Goal: Information Seeking & Learning: Learn about a topic

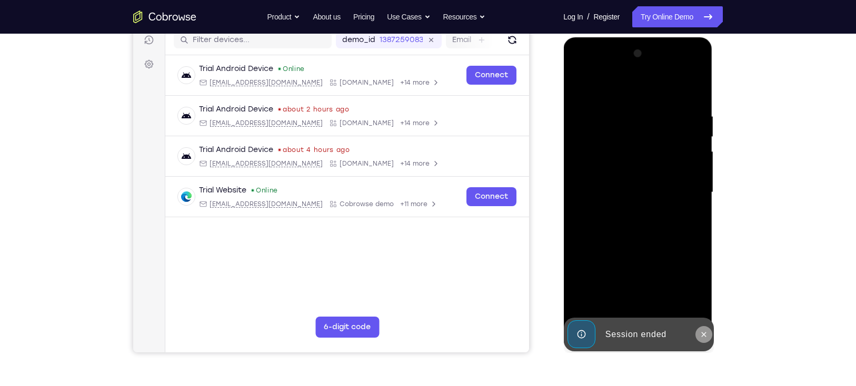
click at [704, 331] on icon at bounding box center [703, 335] width 8 height 8
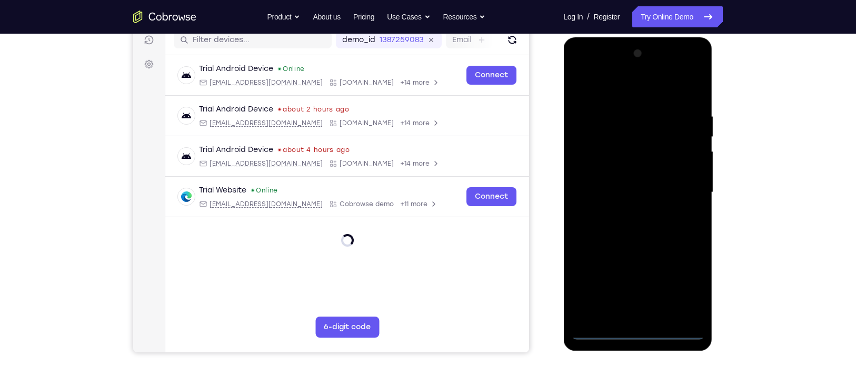
click at [634, 332] on div at bounding box center [637, 192] width 133 height 295
click at [686, 284] on div at bounding box center [637, 192] width 133 height 295
click at [619, 88] on div at bounding box center [637, 192] width 133 height 295
click at [681, 190] on div at bounding box center [637, 192] width 133 height 295
click at [629, 212] on div at bounding box center [637, 192] width 133 height 295
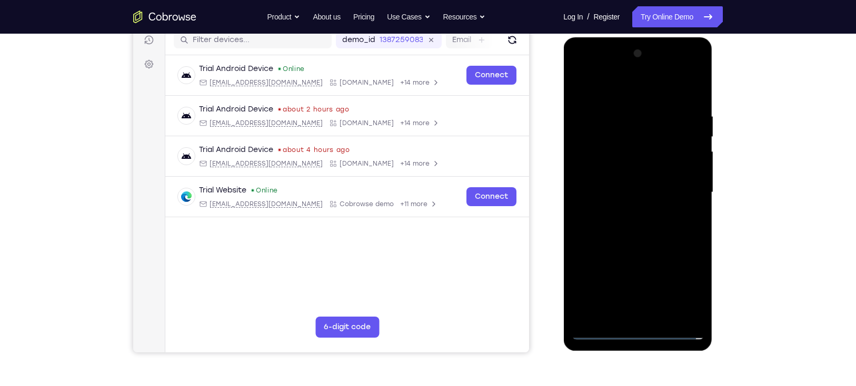
click at [630, 242] on div at bounding box center [637, 192] width 133 height 295
click at [626, 143] on div at bounding box center [637, 192] width 133 height 295
click at [622, 162] on div at bounding box center [637, 192] width 133 height 295
click at [646, 152] on div at bounding box center [637, 192] width 133 height 295
click at [646, 147] on div at bounding box center [637, 192] width 133 height 295
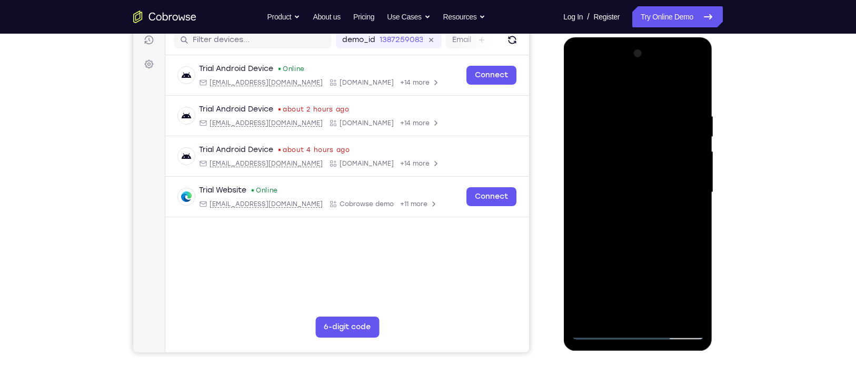
click at [650, 238] on div at bounding box center [637, 192] width 133 height 295
click at [662, 319] on div at bounding box center [637, 192] width 133 height 295
click at [644, 250] on div at bounding box center [637, 192] width 133 height 295
click at [580, 84] on div at bounding box center [637, 192] width 133 height 295
click at [581, 85] on div at bounding box center [637, 192] width 133 height 295
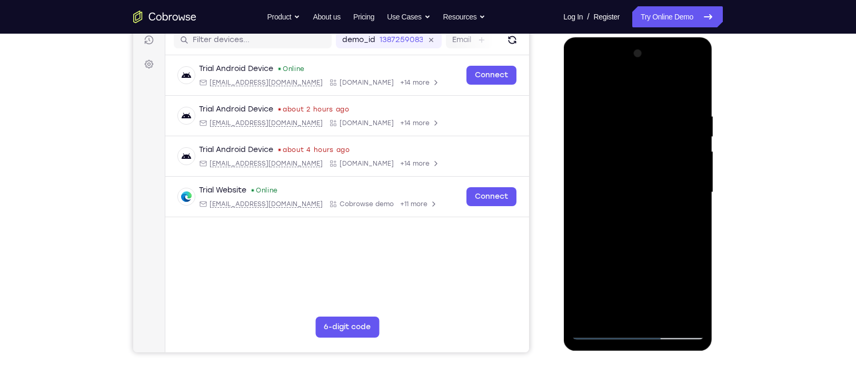
click at [629, 116] on div at bounding box center [637, 192] width 133 height 295
click at [696, 206] on div at bounding box center [637, 192] width 133 height 295
click at [693, 197] on div at bounding box center [637, 192] width 133 height 295
click at [694, 200] on div at bounding box center [637, 192] width 133 height 295
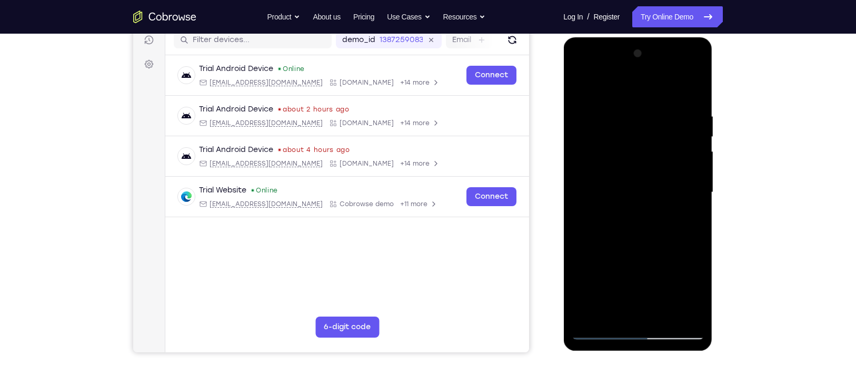
click at [694, 200] on div at bounding box center [637, 192] width 133 height 295
click at [697, 198] on div at bounding box center [637, 192] width 133 height 295
click at [692, 88] on div at bounding box center [637, 192] width 133 height 295
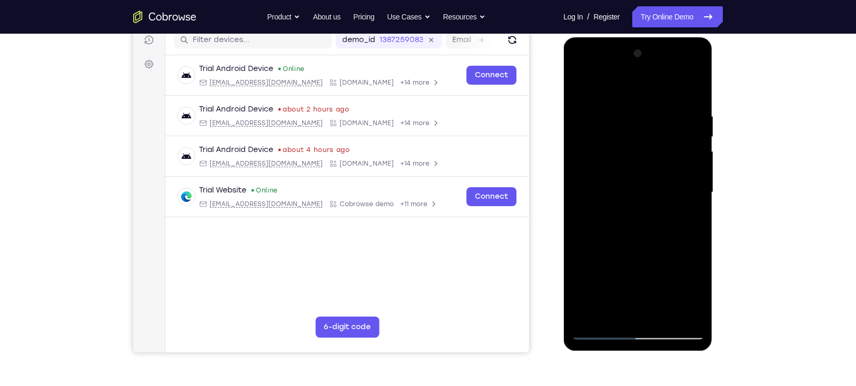
click at [661, 316] on div at bounding box center [637, 192] width 133 height 295
click at [654, 178] on div at bounding box center [637, 192] width 133 height 295
click at [575, 88] on div at bounding box center [637, 192] width 133 height 295
click at [600, 328] on div at bounding box center [637, 192] width 133 height 295
click at [599, 330] on div at bounding box center [637, 192] width 133 height 295
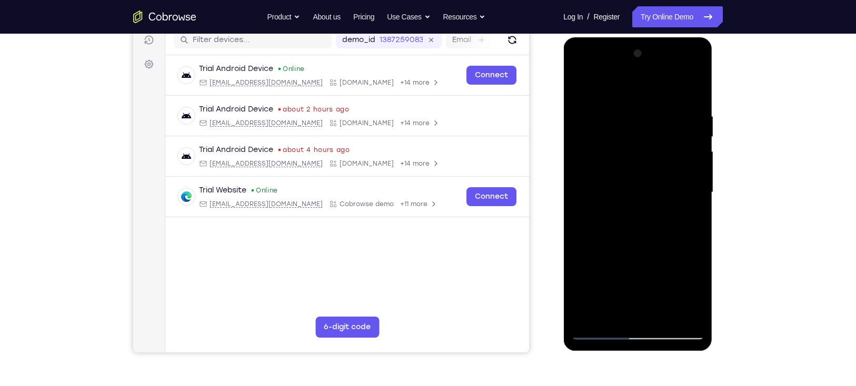
click at [599, 329] on div at bounding box center [637, 192] width 133 height 295
click at [599, 332] on div at bounding box center [637, 192] width 133 height 295
drag, startPoint x: 664, startPoint y: 121, endPoint x: 548, endPoint y: 129, distance: 116.1
click at [563, 129] on html "Online web based iOS Simulators and Android Emulators. Run iPhone, iPad, Mobile…" at bounding box center [638, 195] width 150 height 316
drag, startPoint x: 674, startPoint y: 125, endPoint x: 525, endPoint y: 122, distance: 148.5
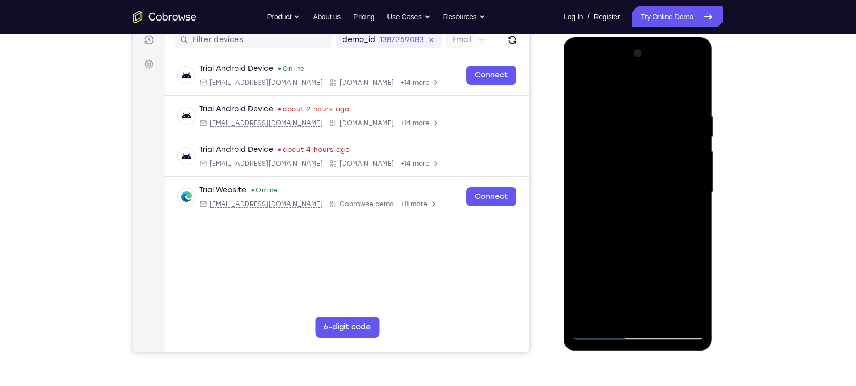
click at [563, 122] on html "Online web based iOS Simulators and Android Emulators. Run iPhone, iPad, Mobile…" at bounding box center [638, 195] width 150 height 316
drag, startPoint x: 653, startPoint y: 127, endPoint x: 550, endPoint y: 118, distance: 103.6
click at [563, 118] on html "Online web based iOS Simulators and Android Emulators. Run iPhone, iPad, Mobile…" at bounding box center [638, 195] width 150 height 316
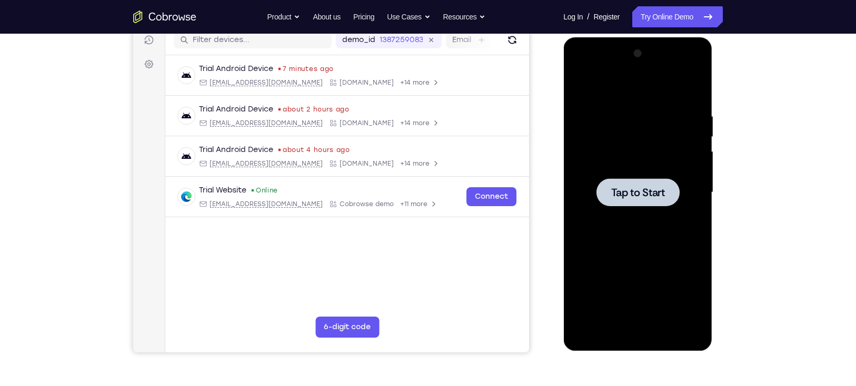
click at [632, 190] on span "Tap to Start" at bounding box center [638, 192] width 54 height 11
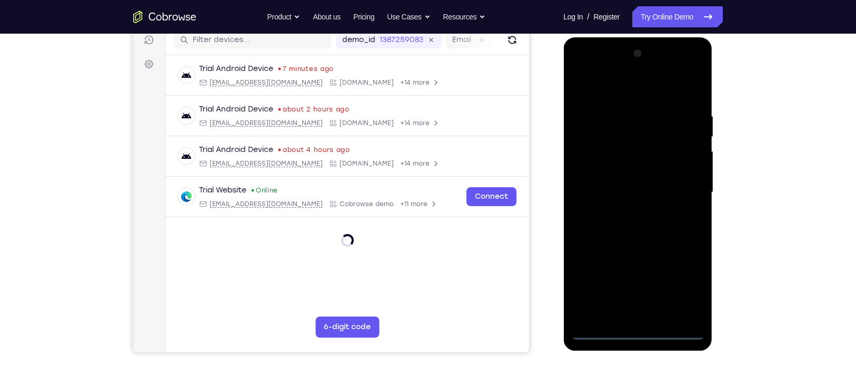
click at [641, 334] on div at bounding box center [637, 192] width 133 height 295
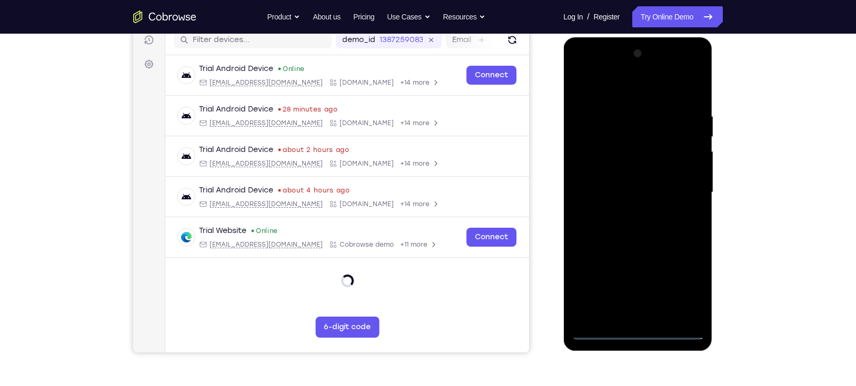
click at [642, 332] on div at bounding box center [637, 192] width 133 height 295
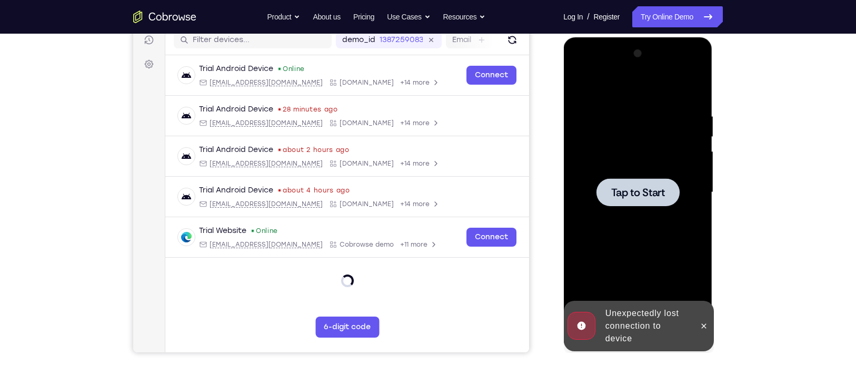
click at [627, 192] on span "Tap to Start" at bounding box center [638, 192] width 54 height 11
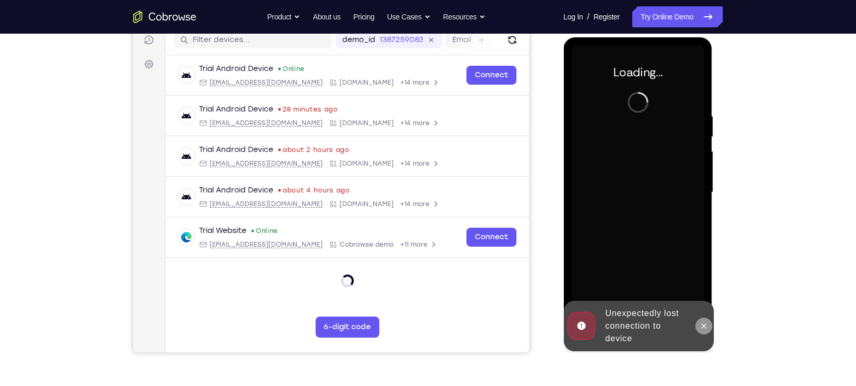
click at [704, 320] on button at bounding box center [703, 326] width 17 height 17
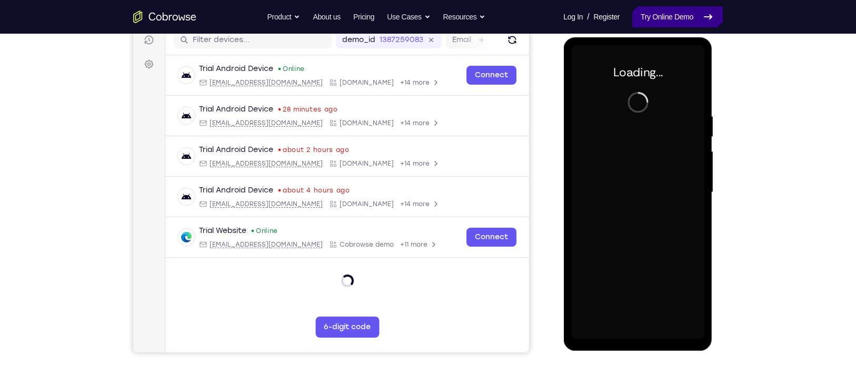
click at [670, 14] on link "Try Online Demo" at bounding box center [677, 16] width 91 height 21
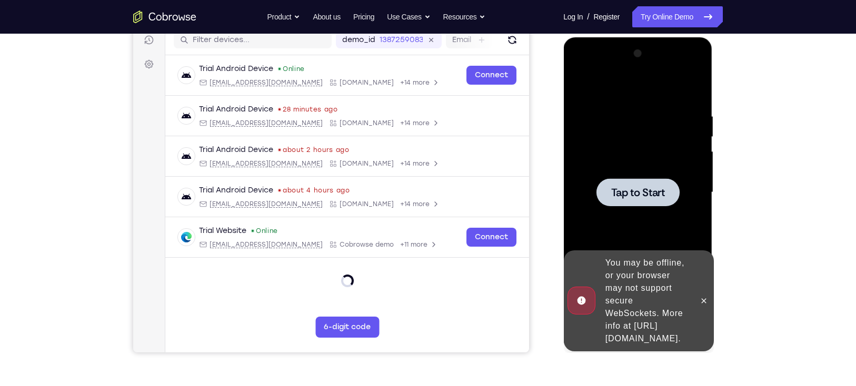
click at [660, 193] on span "Tap to Start" at bounding box center [638, 192] width 54 height 11
click at [710, 297] on button at bounding box center [703, 301] width 17 height 17
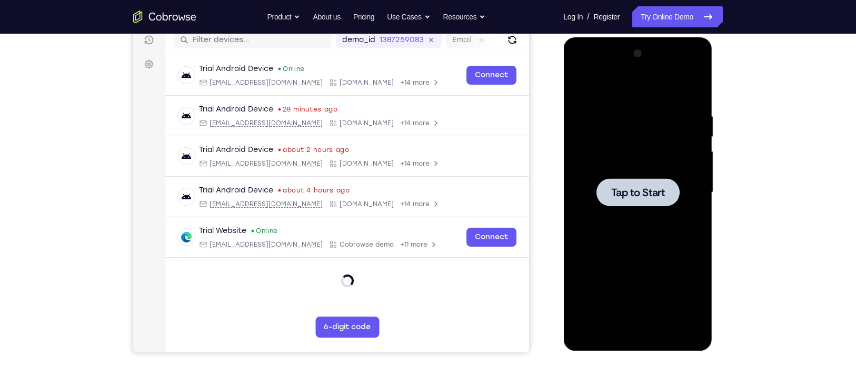
click at [663, 190] on span "Tap to Start" at bounding box center [638, 192] width 54 height 11
click at [700, 19] on link "Try Online Demo" at bounding box center [677, 16] width 91 height 21
click at [681, 15] on link "Try Online Demo" at bounding box center [677, 16] width 91 height 21
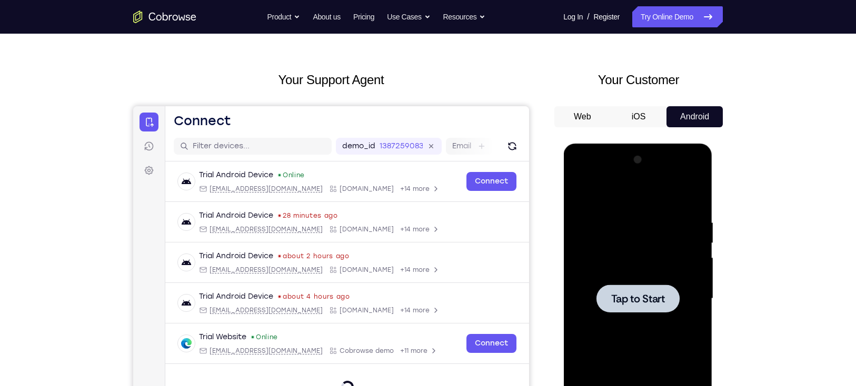
scroll to position [34, 0]
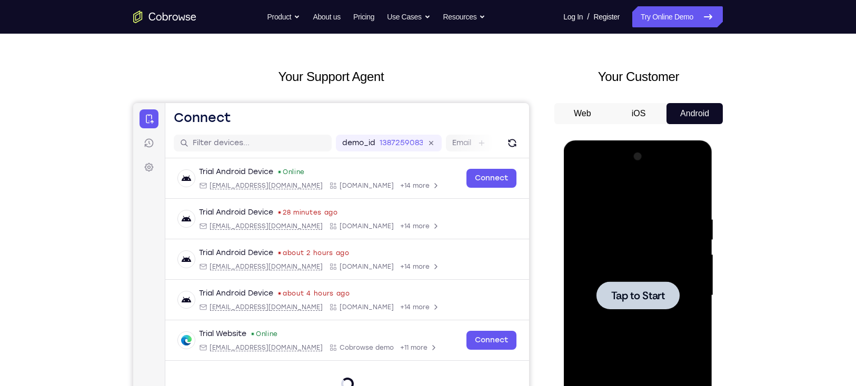
click at [630, 293] on span "Tap to Start" at bounding box center [638, 296] width 54 height 11
click at [637, 291] on span "Tap to Start" at bounding box center [638, 296] width 54 height 11
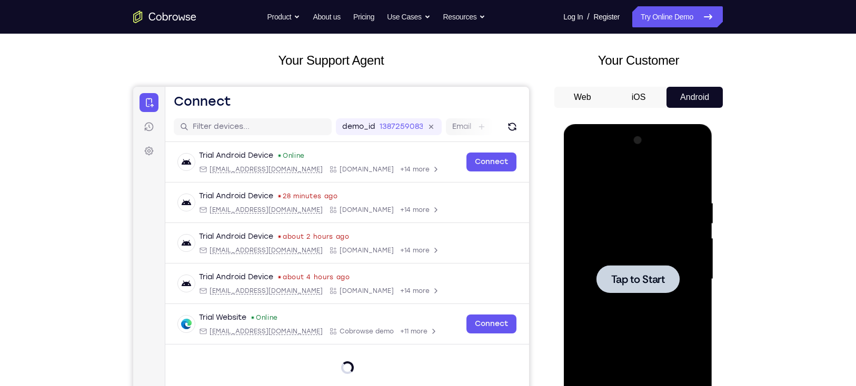
click at [383, 87] on button "iOS" at bounding box center [358, 75] width 50 height 23
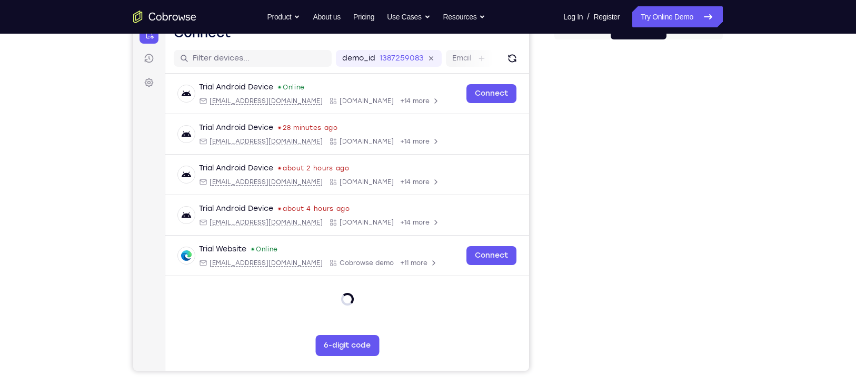
scroll to position [66, 0]
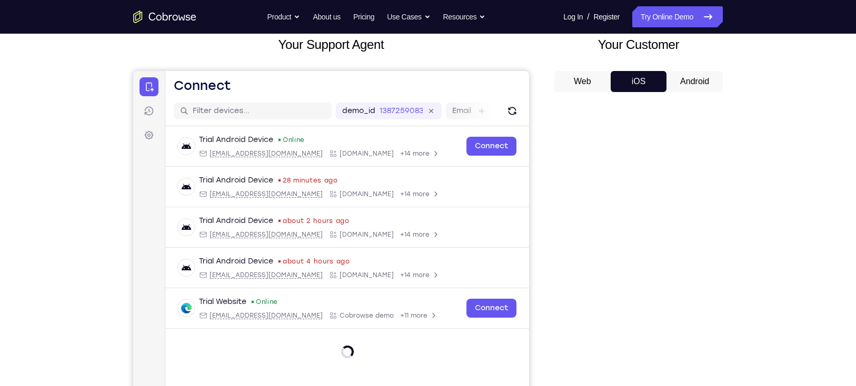
click at [383, 104] on button "Android" at bounding box center [214, 115] width 339 height 23
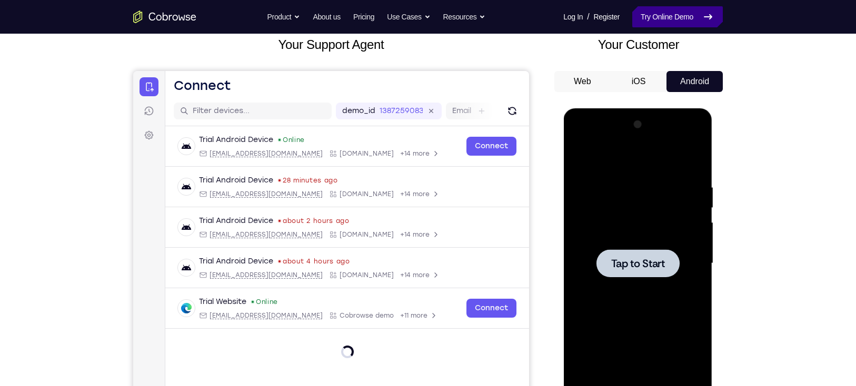
click at [688, 9] on link "Try Online Demo" at bounding box center [677, 16] width 91 height 21
click at [682, 13] on link "Try Online Demo" at bounding box center [677, 16] width 91 height 21
click at [644, 283] on div at bounding box center [637, 263] width 133 height 295
click at [635, 272] on div at bounding box center [637, 264] width 83 height 28
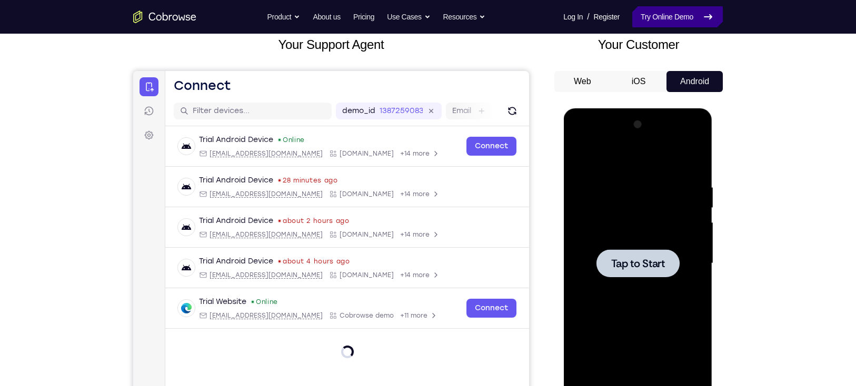
click at [676, 9] on link "Try Online Demo" at bounding box center [677, 16] width 91 height 21
click at [671, 18] on link "Try Online Demo" at bounding box center [677, 16] width 91 height 21
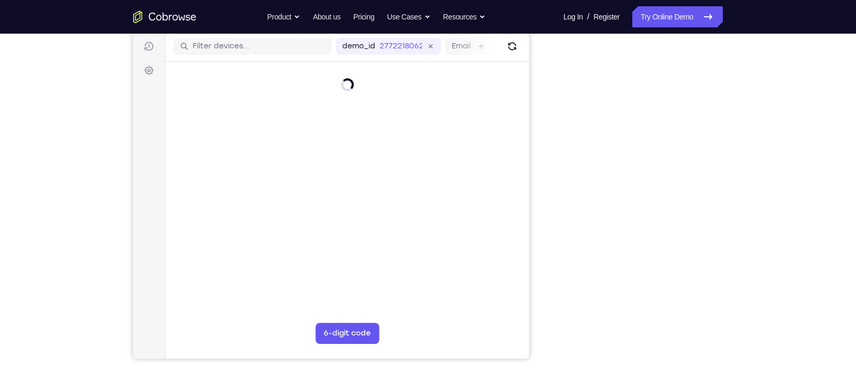
scroll to position [132, 0]
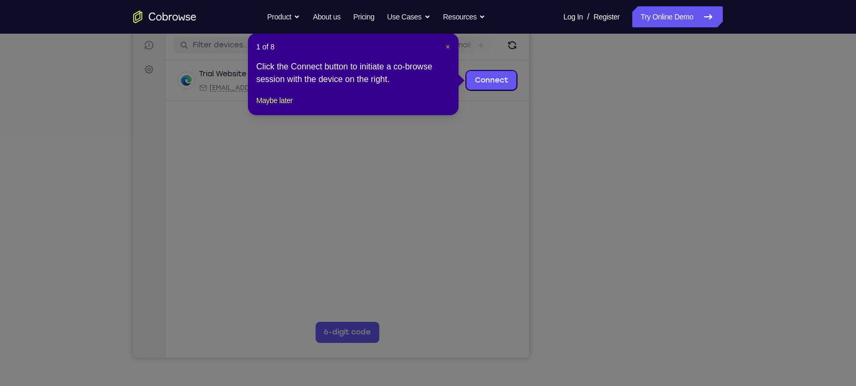
click at [445, 44] on span "×" at bounding box center [447, 47] width 4 height 8
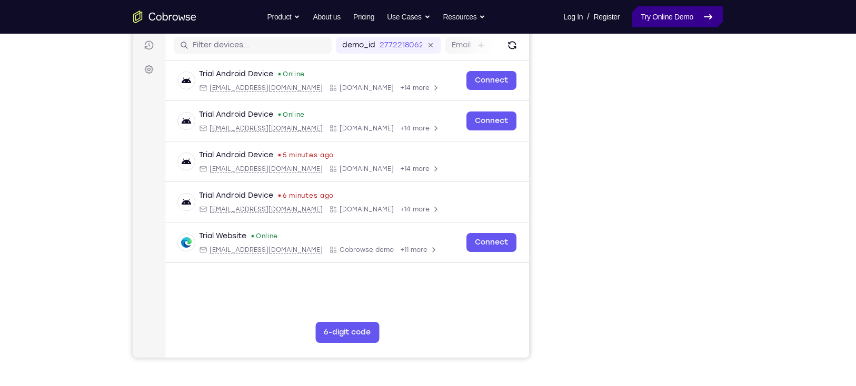
click at [670, 13] on link "Try Online Demo" at bounding box center [677, 16] width 91 height 21
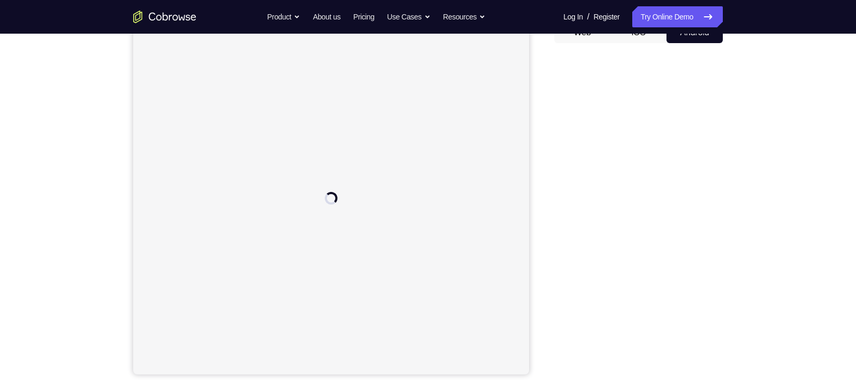
scroll to position [116, 0]
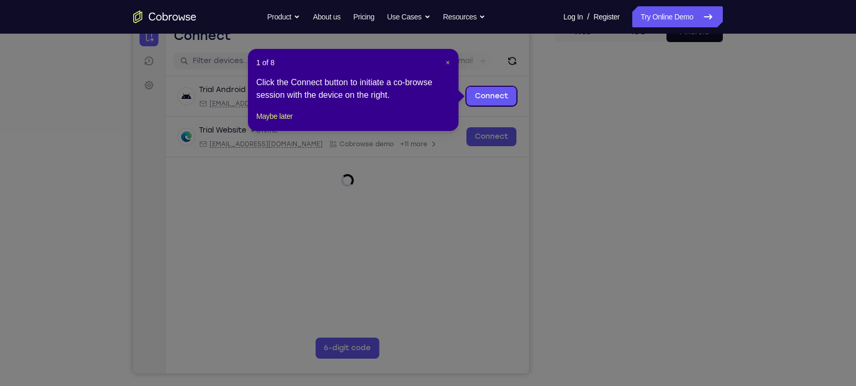
click at [448, 60] on span "×" at bounding box center [447, 62] width 4 height 8
